Goal: Task Accomplishment & Management: Complete application form

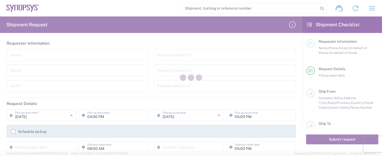
type input "[GEOGRAPHIC_DATA]"
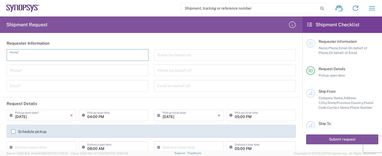
click at [43, 57] on input "text" at bounding box center [78, 54] width 136 height 9
type input "Shipping and Receiving Dept."
type input "4086178777"
type input "[EMAIL_ADDRESS][DOMAIN_NAME]"
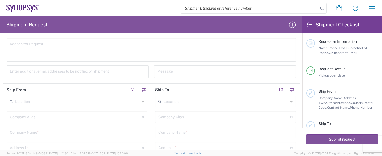
scroll to position [158, 0]
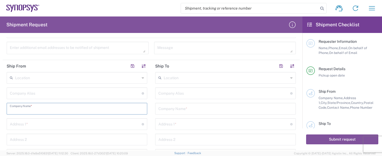
click at [57, 108] on input "text" at bounding box center [77, 107] width 134 height 9
type input "4086178777"
type input "[EMAIL_ADDRESS][DOMAIN_NAME]"
type input "Integra Technologies"
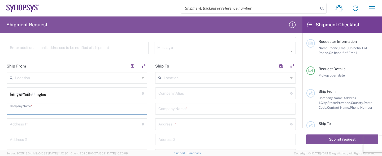
type input "Integra Technologies"
type input "[STREET_ADDRESS][PERSON_NAME]"
type input "Shipping & Receiving Shipping & Receiving"
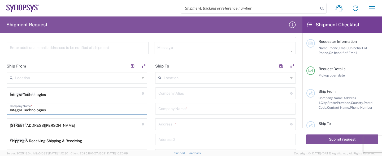
type input "MILPITAS"
type input "CA"
type input "95112"
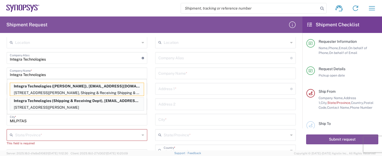
scroll to position [210, 0]
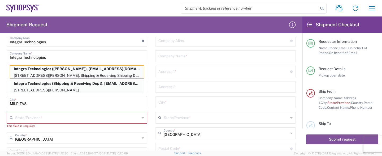
click at [106, 120] on input "text" at bounding box center [77, 116] width 125 height 9
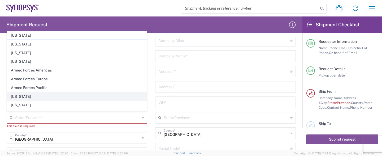
click at [65, 96] on span "[US_STATE]" at bounding box center [77, 96] width 140 height 8
type input "[US_STATE]"
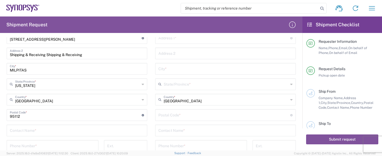
scroll to position [263, 0]
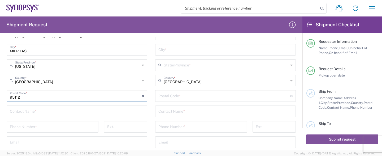
drag, startPoint x: 130, startPoint y: 97, endPoint x: 0, endPoint y: 104, distance: 130.4
click at [10, 100] on input "undefined" at bounding box center [76, 95] width 132 height 9
type input "95035"
click at [27, 103] on div "Location [GEOGRAPHIC_DATA] DE04 Agrate Brianza IT01 [GEOGRAPHIC_DATA] DE02 [GEO…" at bounding box center [77, 74] width 141 height 214
click at [33, 112] on input "text" at bounding box center [77, 110] width 134 height 9
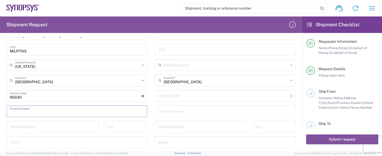
click at [33, 112] on input "text" at bounding box center [77, 110] width 134 height 9
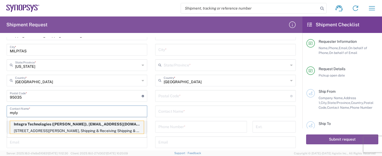
type input "myly"
click at [24, 126] on p "Integra Technologies ([PERSON_NAME]), [EMAIL_ADDRESS][DOMAIN_NAME]" at bounding box center [77, 124] width 134 height 7
type input "[US_STATE]"
type input "[PERSON_NAME]"
type input "4086188700"
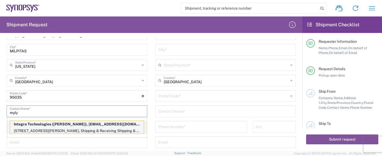
type input "[EMAIL_ADDRESS][DOMAIN_NAME]"
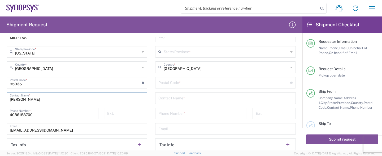
scroll to position [289, 0]
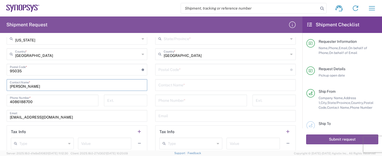
click at [125, 98] on input "tel" at bounding box center [125, 99] width 37 height 9
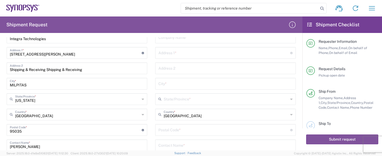
scroll to position [184, 0]
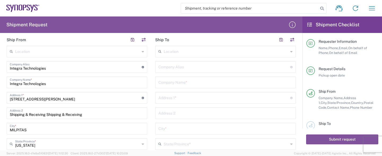
type input "8791"
click at [221, 81] on input "text" at bounding box center [225, 81] width 134 height 9
type input "SYNOPSYS CANADA"
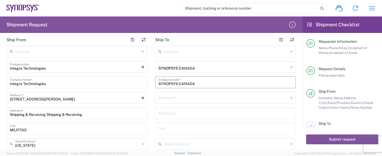
type input "[GEOGRAPHIC_DATA]"
type input "SUITE 300"
type input "NEPEAN"
type input "[GEOGRAPHIC_DATA]"
type input "K2E 8C4"
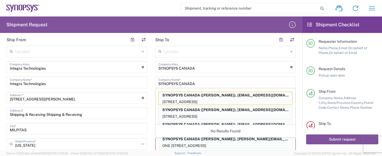
click at [297, 61] on main "Location [GEOGRAPHIC_DATA] DE04 Agrate Brianza IT01 [GEOGRAPHIC_DATA] DE02 [GEO…" at bounding box center [225, 155] width 149 height 219
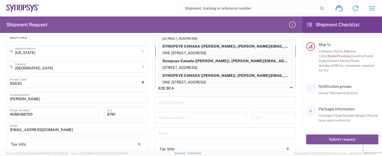
scroll to position [317, 0]
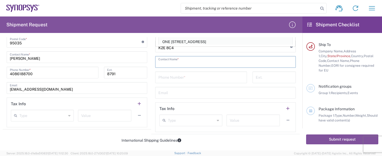
click at [223, 63] on input "text" at bounding box center [225, 61] width 134 height 9
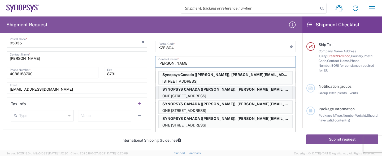
type input "[PERSON_NAME]"
click at [232, 93] on p "ONE [STREET_ADDRESS]" at bounding box center [226, 96] width 134 height 7
type input "[GEOGRAPHIC_DATA]"
type input "[PERSON_NAME]"
type input "6132218702"
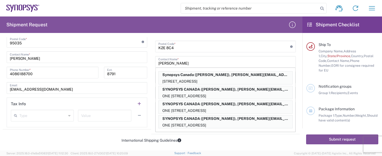
type input "[PERSON_NAME][EMAIL_ADDRESS][PERSON_NAME][DOMAIN_NAME]"
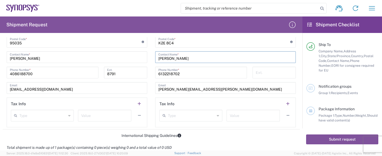
type input "[GEOGRAPHIC_DATA]"
click at [372, 41] on div "Ship From Company Name, Address 1, City, State/Province, Country, Postal Code, …" at bounding box center [342, 26] width 72 height 32
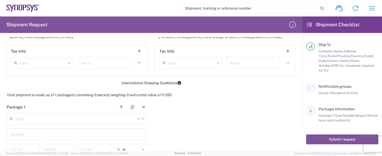
scroll to position [395, 0]
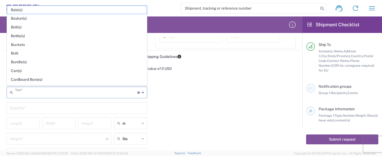
click at [82, 94] on input "text" at bounding box center [76, 91] width 122 height 9
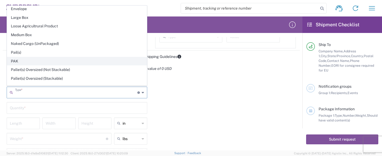
scroll to position [246, 0]
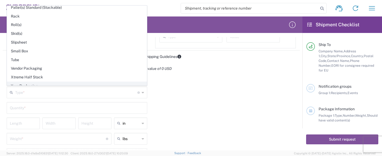
click at [35, 82] on span "Your Packaging" at bounding box center [77, 86] width 140 height 8
type input "Your Packaging"
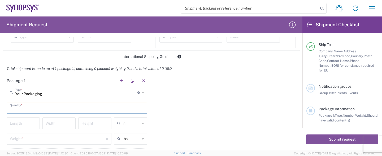
click at [37, 107] on input "text" at bounding box center [77, 107] width 134 height 9
type input "1"
click at [28, 120] on input "number" at bounding box center [23, 122] width 27 height 9
type input "18"
type input "12"
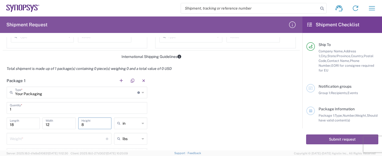
type input "8"
click at [166, 101] on div "Package 1 Your Packaging Type * Material used to package goods Bale(s) Basket(s…" at bounding box center [151, 124] width 297 height 99
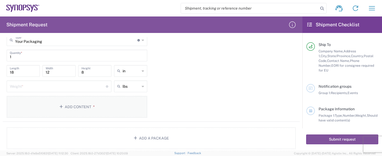
scroll to position [448, 0]
click at [43, 84] on input "number" at bounding box center [58, 85] width 96 height 9
type input "7"
click at [53, 104] on button "Add Content *" at bounding box center [77, 106] width 141 height 22
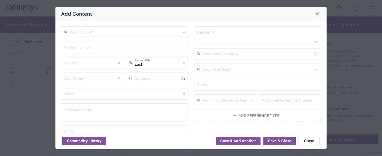
type input "US Dollar"
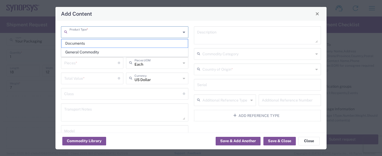
click at [149, 33] on input "text" at bounding box center [124, 31] width 111 height 9
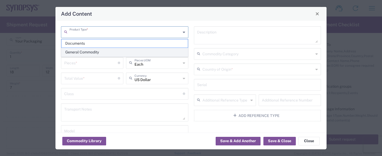
click at [138, 49] on span "General Commodity" at bounding box center [125, 52] width 126 height 8
type input "General Commodity"
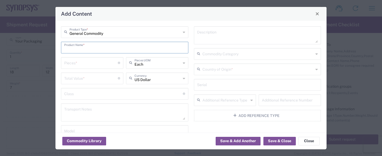
click at [129, 47] on input "text" at bounding box center [124, 46] width 121 height 9
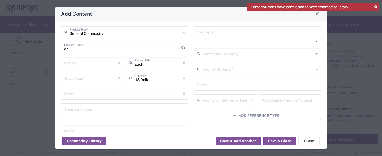
type input "a"
type input "ASSEMBLED INTEGRATED CIRCUITS"
click at [84, 64] on input "number" at bounding box center [91, 62] width 54 height 9
type input "35"
click at [88, 76] on input "number" at bounding box center [91, 77] width 54 height 9
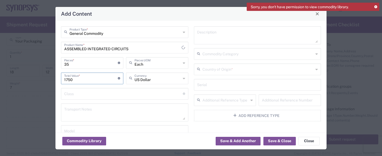
type input "1750"
click at [255, 68] on input "text" at bounding box center [257, 68] width 111 height 9
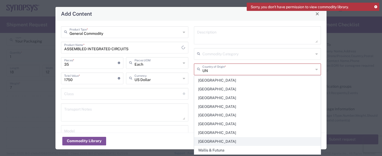
click at [242, 138] on span "[GEOGRAPHIC_DATA]" at bounding box center [257, 141] width 126 height 8
type input "[GEOGRAPHIC_DATA]"
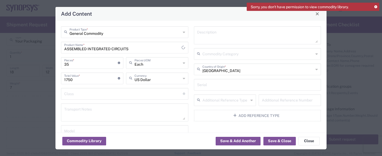
click at [222, 54] on input "text" at bounding box center [257, 53] width 111 height 9
click at [190, 74] on div "General Commodity Product Type * ASSEMBLED INTEGRATED CIRCUITS Product Name * 3…" at bounding box center [124, 110] width 133 height 169
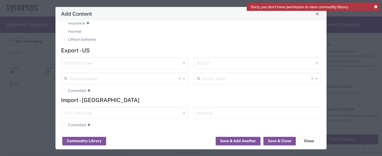
scroll to position [154, 0]
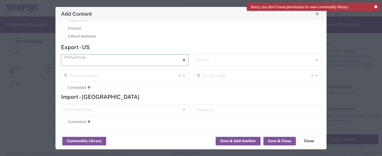
click at [137, 63] on input "text" at bounding box center [123, 59] width 119 height 9
paste input "8542310000"
click at [112, 62] on input "8542310000" at bounding box center [123, 59] width 119 height 9
type input "8542310000"
click at [113, 72] on input "text" at bounding box center [123, 74] width 109 height 9
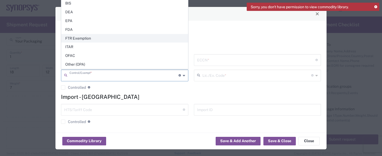
click at [99, 42] on span "FTR Exemption" at bounding box center [125, 38] width 126 height 8
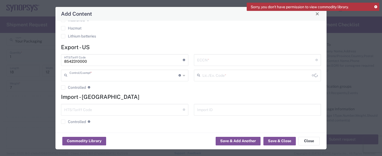
type input "FTR Exemption"
click at [230, 60] on input "text" at bounding box center [256, 59] width 119 height 9
type input "EAR99"
drag, startPoint x: 223, startPoint y: 69, endPoint x: 223, endPoint y: 73, distance: 3.7
click at [223, 73] on div "Lic./Ex. Code * License type for shipping controlled goods or the EEI filing ex…" at bounding box center [257, 75] width 127 height 12
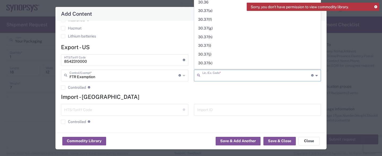
click at [223, 73] on input "text" at bounding box center [256, 74] width 109 height 9
click at [207, 2] on span "30.36" at bounding box center [257, 2] width 126 height 8
type input "30.36"
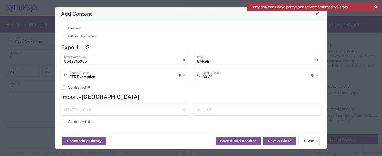
click at [216, 93] on h4 "Import - [GEOGRAPHIC_DATA]" at bounding box center [191, 96] width 260 height 7
click at [286, 144] on button "Save & Close" at bounding box center [279, 141] width 32 height 8
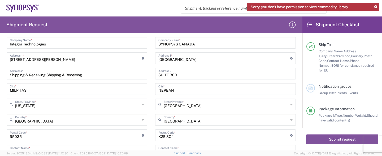
scroll to position [211, 0]
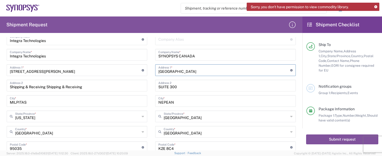
drag, startPoint x: 165, startPoint y: 70, endPoint x: 103, endPoint y: 70, distance: 61.8
click at [158, 70] on input "[GEOGRAPHIC_DATA]" at bounding box center [224, 69] width 132 height 9
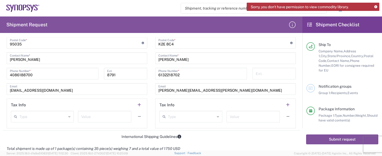
type input "[STREET_ADDRESS]"
click at [291, 96] on div "Location [GEOGRAPHIC_DATA] DE04 Agrate Brianza IT01 [GEOGRAPHIC_DATA] DE02 [GEO…" at bounding box center [225, 21] width 141 height 214
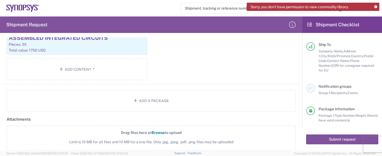
scroll to position [578, 0]
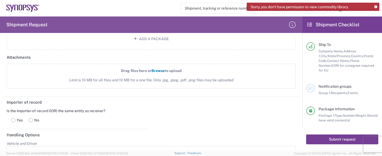
click at [331, 137] on button "Submit request" at bounding box center [342, 139] width 72 height 10
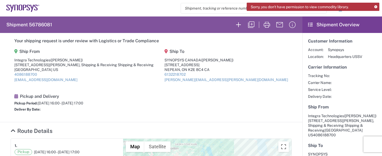
click at [238, 110] on agx-shipment-main-routing-info "Ship From Integra Technologies ([PERSON_NAME]) [STREET_ADDRESS][PERSON_NAME] & …" at bounding box center [151, 80] width 281 height 71
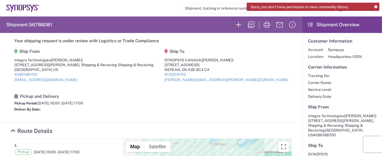
click at [8, 112] on section "Your shipping request is under review with Logistics or Trade Compliance Ship F…" at bounding box center [151, 77] width 302 height 89
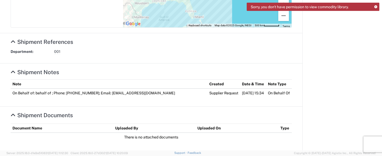
scroll to position [242, 0]
